Goal: Task Accomplishment & Management: Use online tool/utility

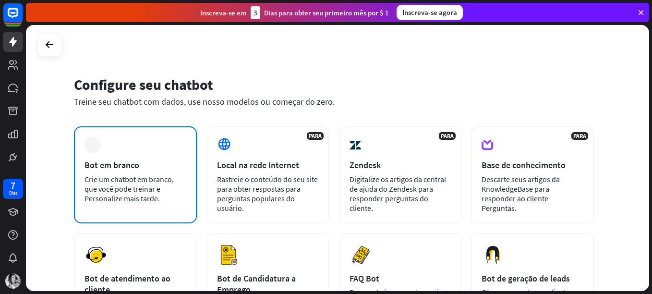
click at [152, 167] on div "Bot em branco" at bounding box center [136, 165] width 102 height 11
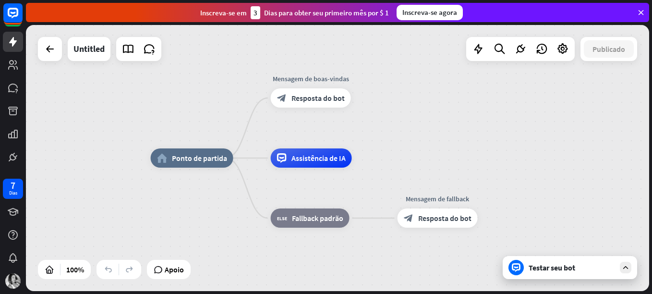
click at [604, 266] on div "Testar seu bot" at bounding box center [572, 268] width 86 height 10
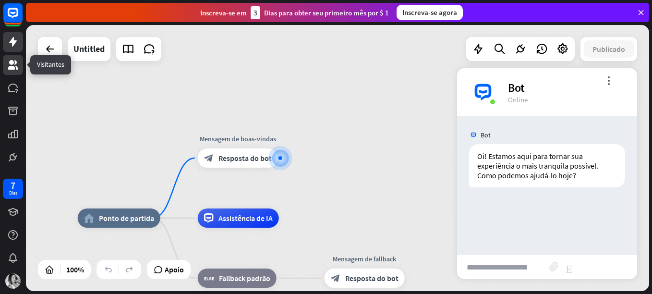
click at [8, 60] on icon at bounding box center [13, 65] width 12 height 12
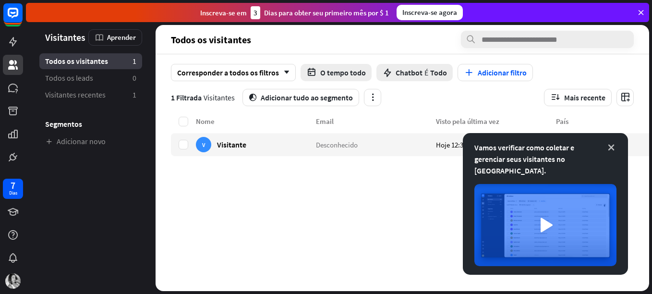
click at [614, 152] on icon at bounding box center [612, 148] width 10 height 10
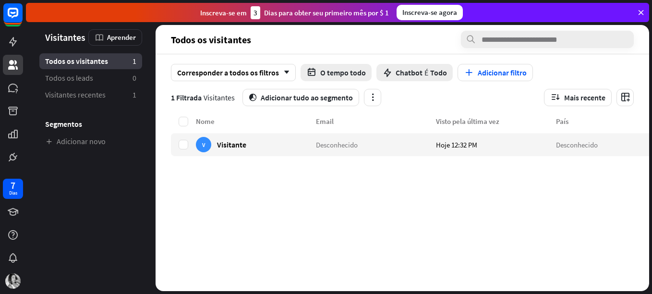
click at [64, 39] on span "Visitantes" at bounding box center [65, 37] width 40 height 11
click at [12, 41] on icon at bounding box center [13, 42] width 8 height 10
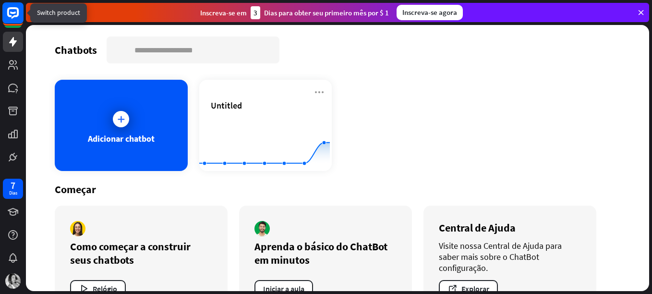
click at [6, 14] on rect at bounding box center [12, 12] width 21 height 21
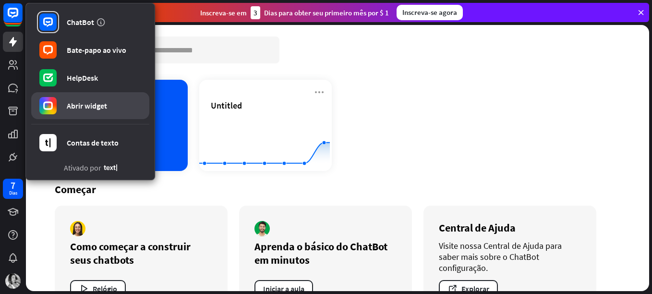
click at [78, 101] on div "Abrir widget" at bounding box center [87, 106] width 40 height 10
